Goal: Obtain resource: Obtain resource

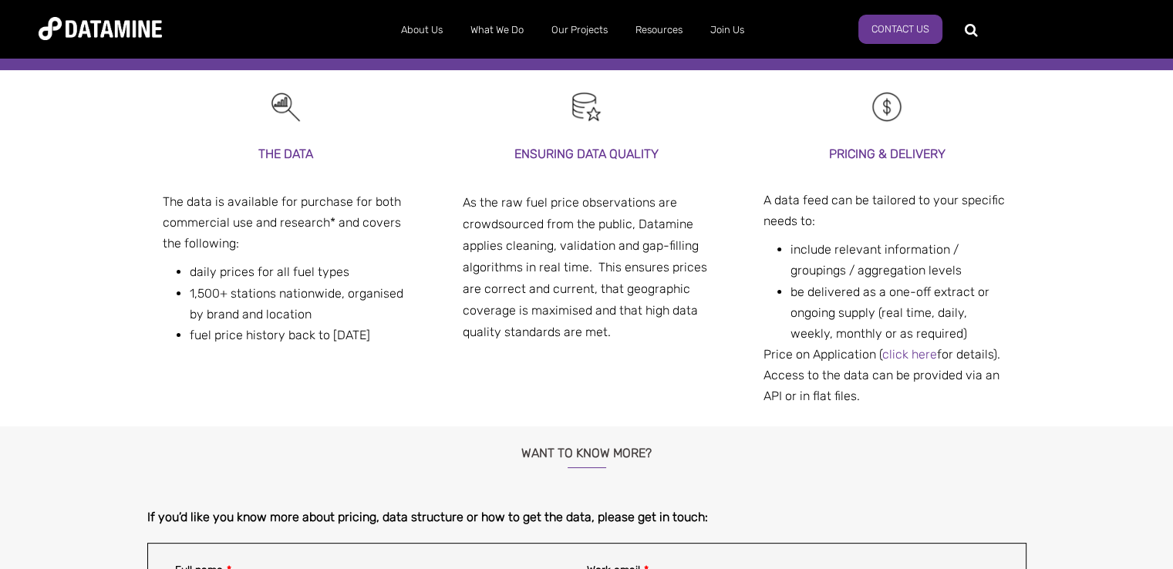
scroll to position [309, 0]
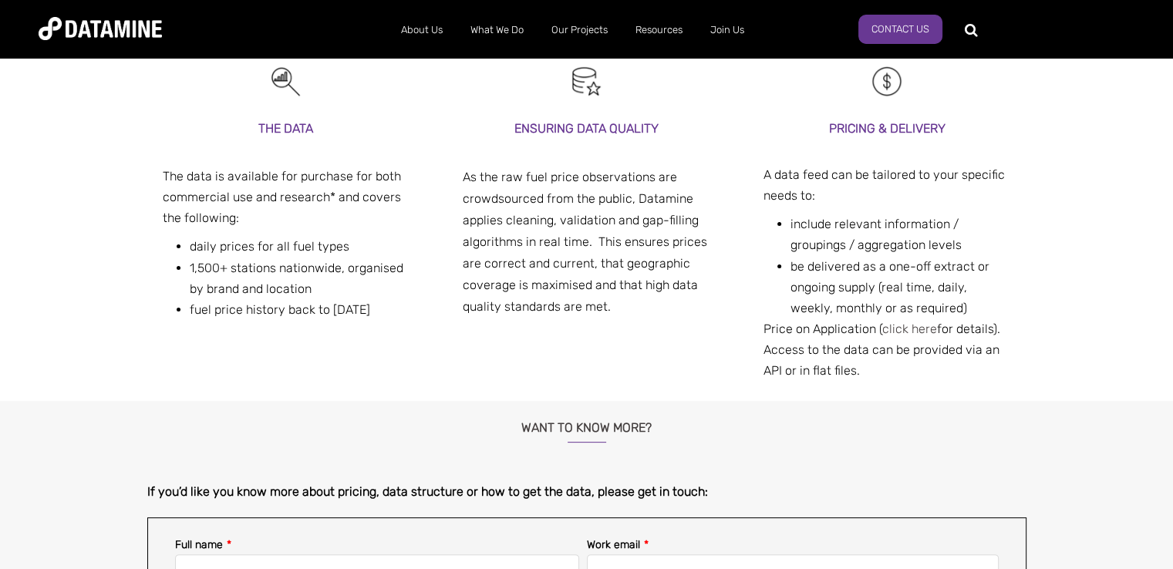
click at [905, 328] on link "click here" at bounding box center [909, 329] width 55 height 15
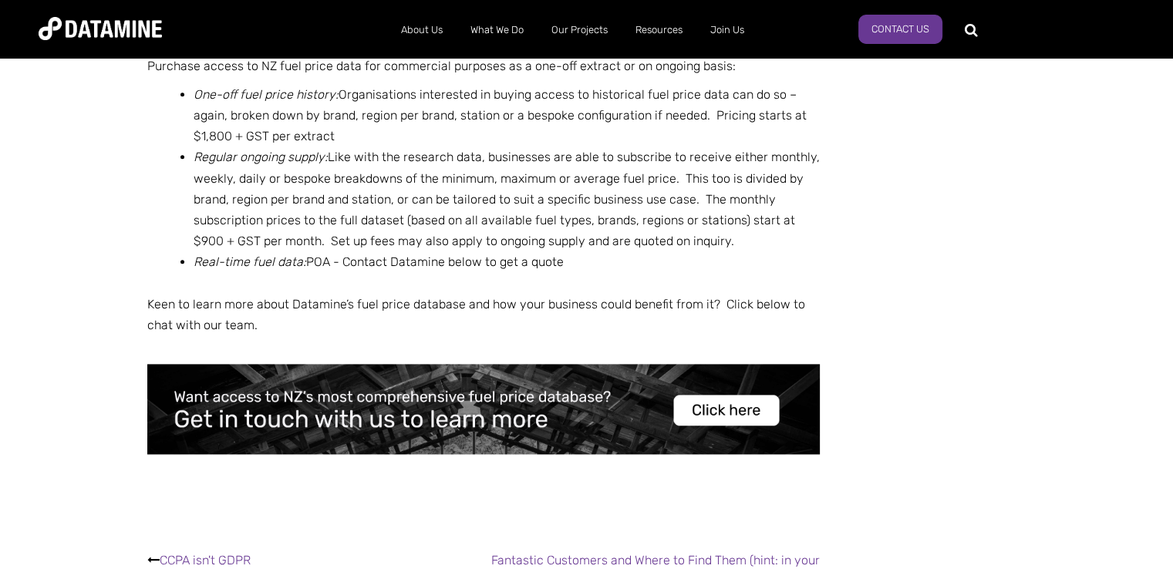
scroll to position [1774, 0]
